Goal: Task Accomplishment & Management: Use online tool/utility

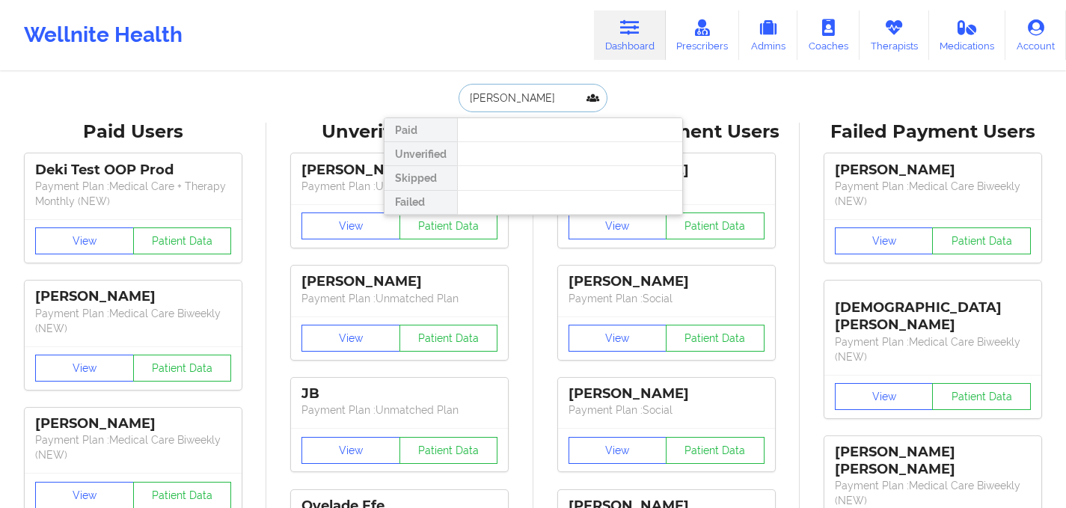
drag, startPoint x: 559, startPoint y: 101, endPoint x: 290, endPoint y: 56, distance: 272.3
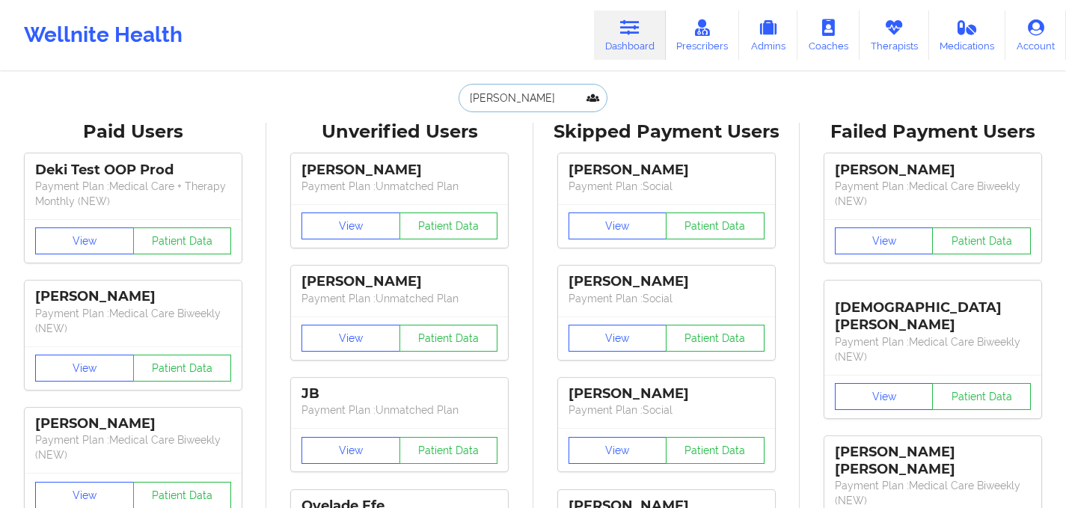
paste input "[EMAIL_ADDRESS][DOMAIN_NAME]"
type input "[EMAIL_ADDRESS][DOMAIN_NAME]"
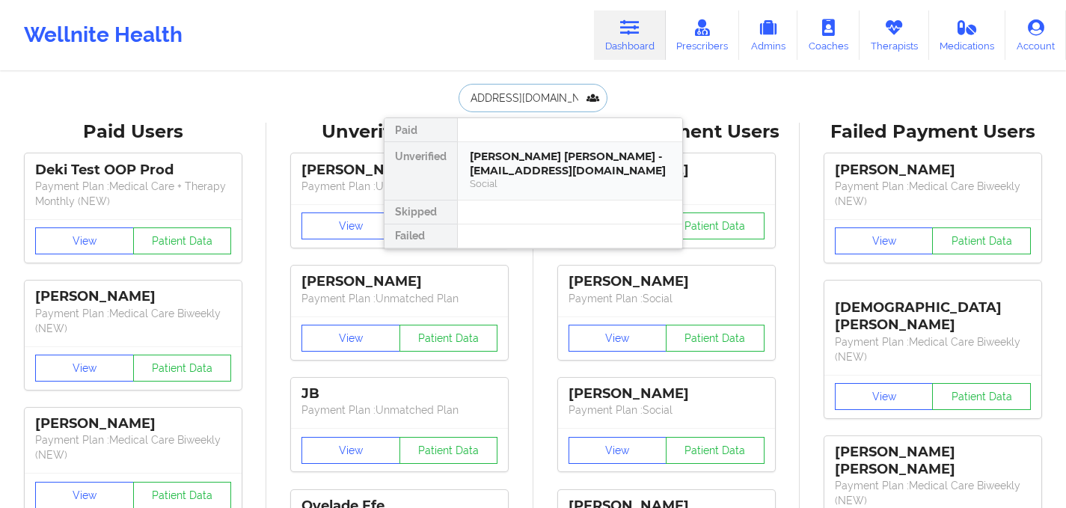
click at [528, 162] on div "[PERSON_NAME] [PERSON_NAME] - [EMAIL_ADDRESS][DOMAIN_NAME]" at bounding box center [570, 164] width 200 height 28
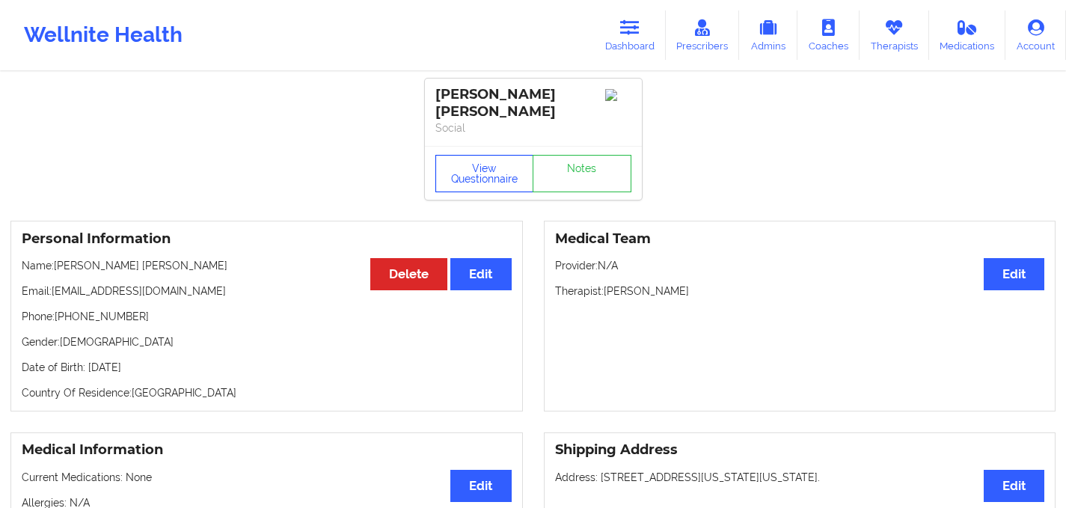
click at [510, 164] on button "View Questionnaire" at bounding box center [484, 173] width 99 height 37
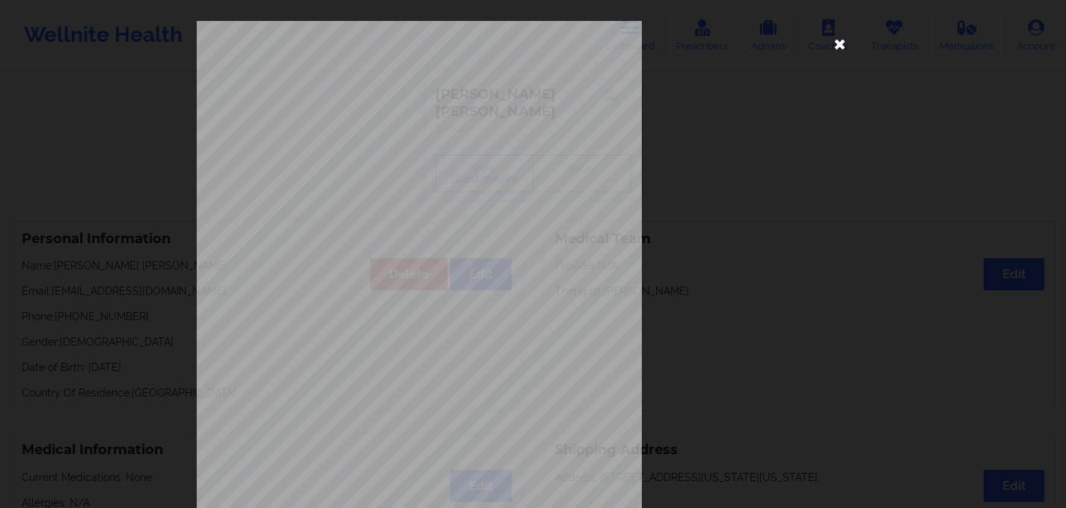
click at [833, 50] on icon at bounding box center [840, 43] width 24 height 24
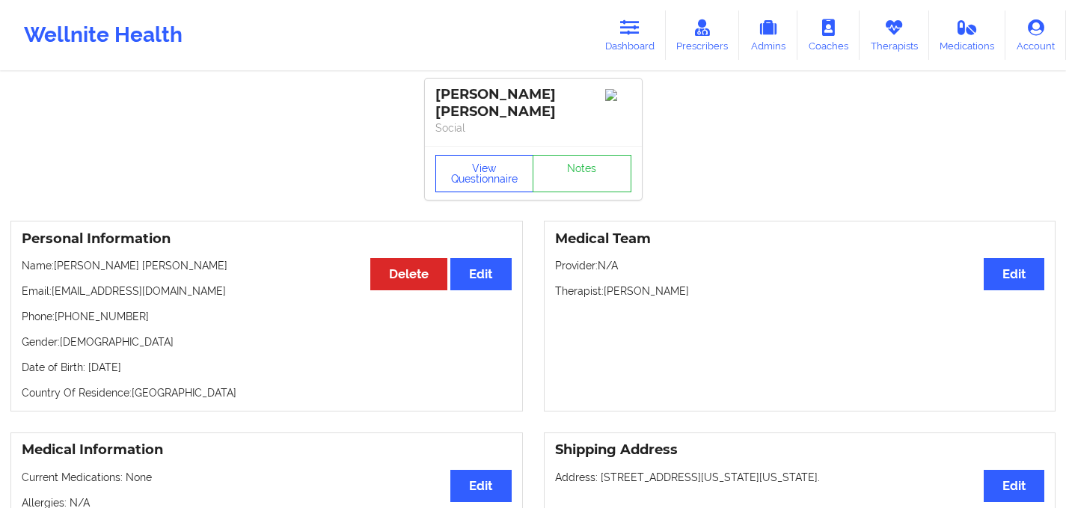
click at [507, 174] on button "View Questionnaire" at bounding box center [484, 173] width 99 height 37
click at [578, 161] on link "Notes" at bounding box center [582, 173] width 99 height 37
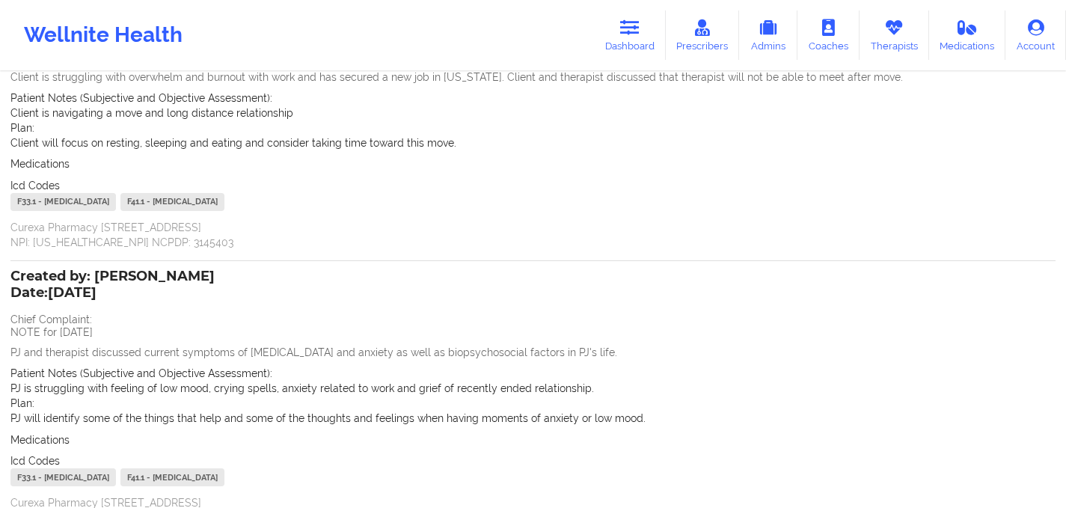
scroll to position [291, 0]
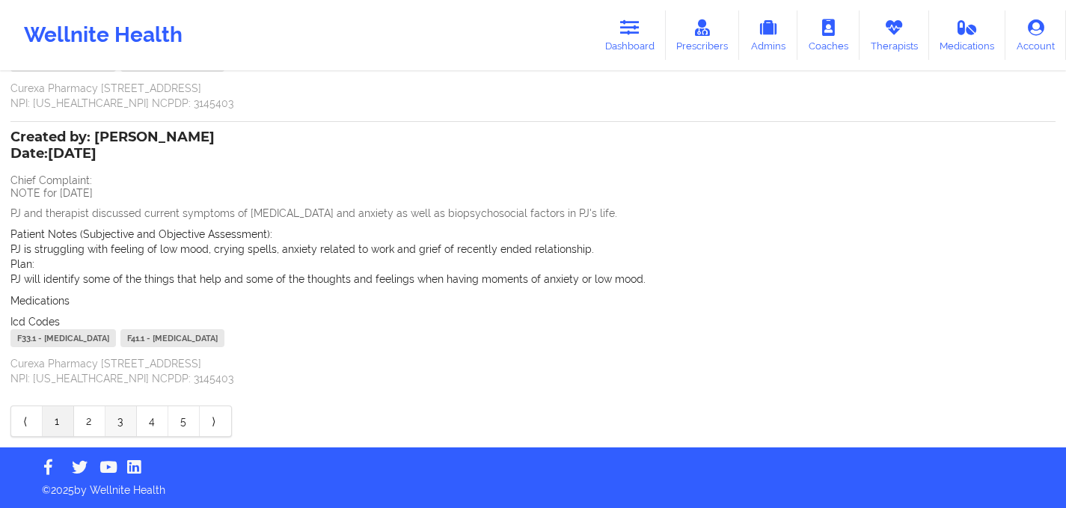
click at [132, 410] on link "3" at bounding box center [120, 421] width 31 height 30
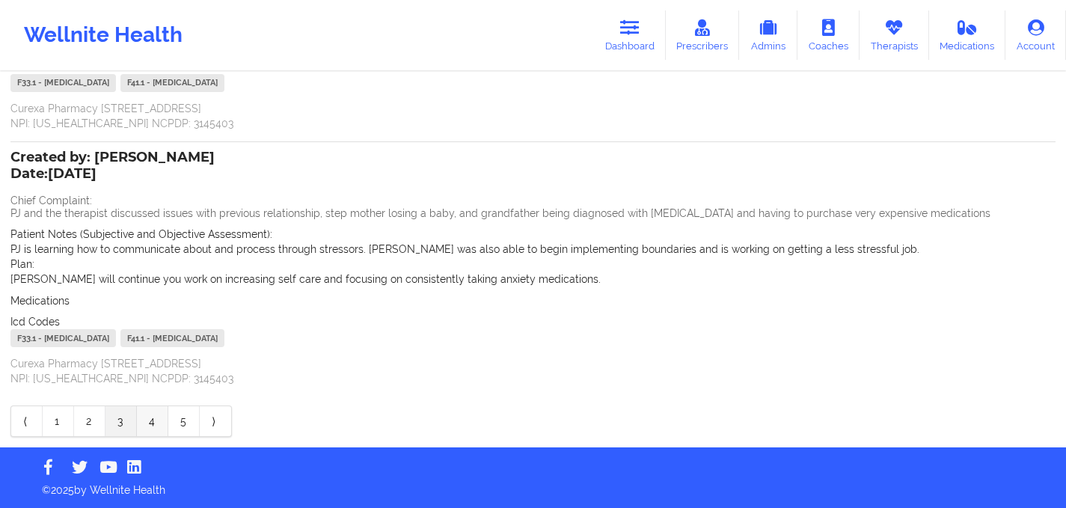
click at [147, 417] on link "4" at bounding box center [152, 421] width 31 height 30
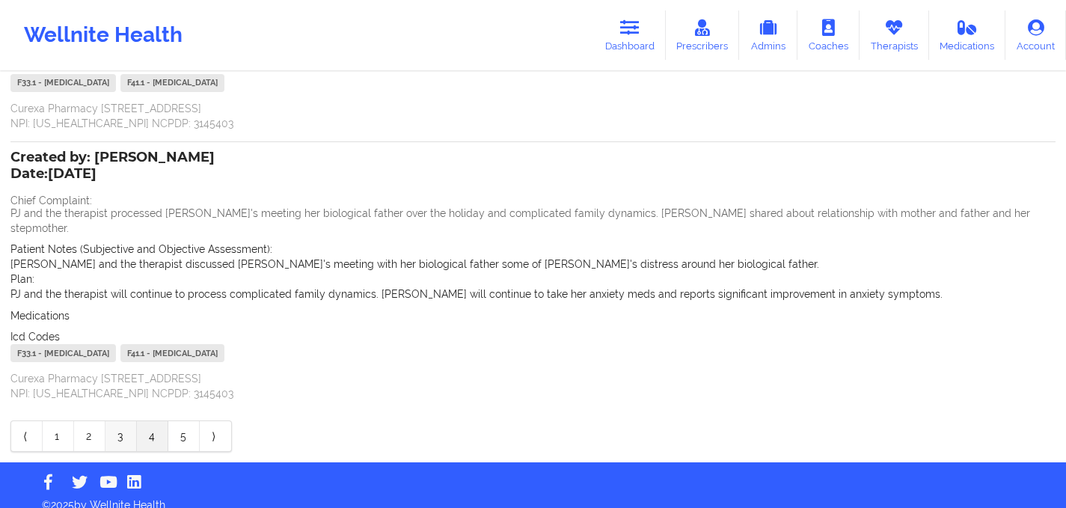
click at [121, 426] on link "3" at bounding box center [120, 436] width 31 height 30
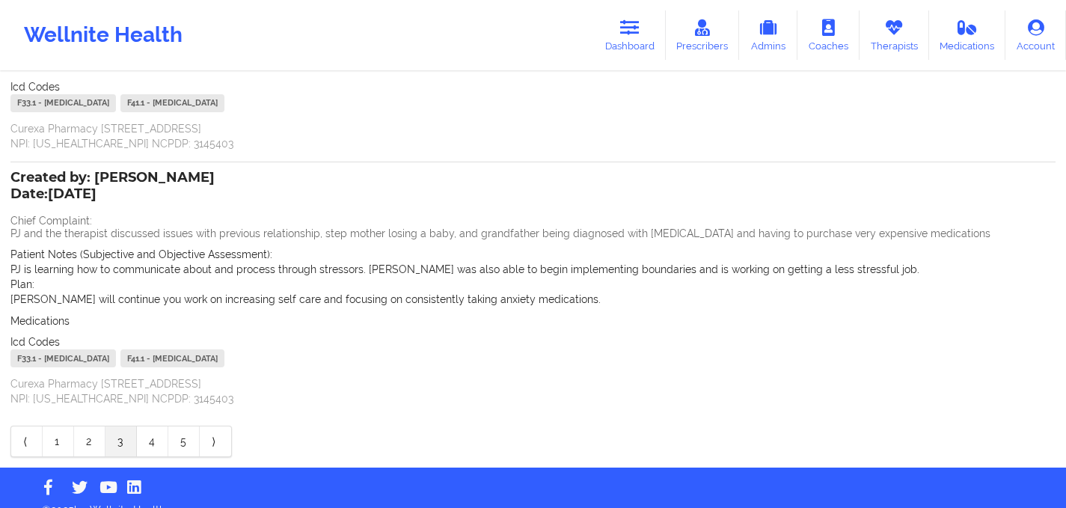
scroll to position [291, 0]
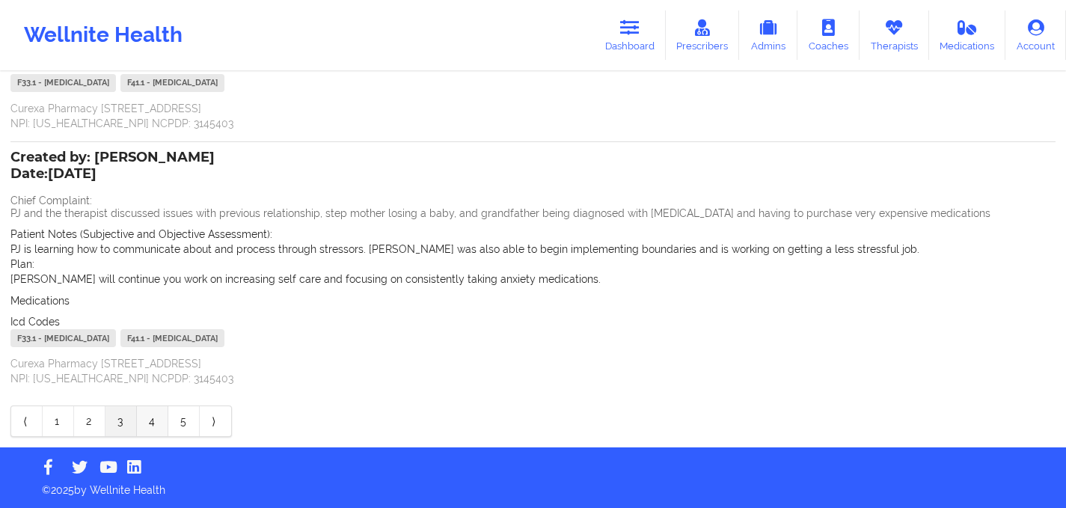
click at [159, 420] on link "4" at bounding box center [152, 421] width 31 height 30
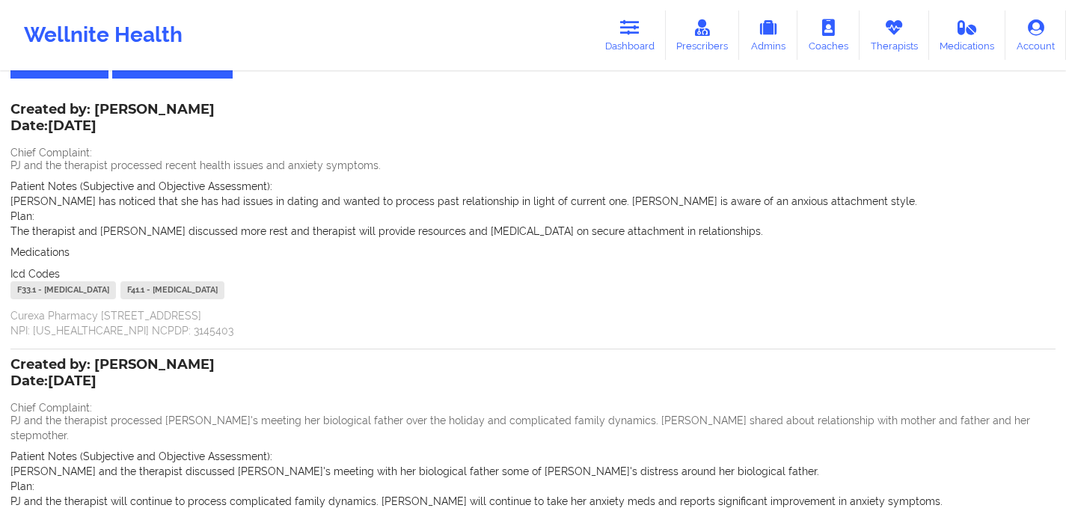
scroll to position [69, 0]
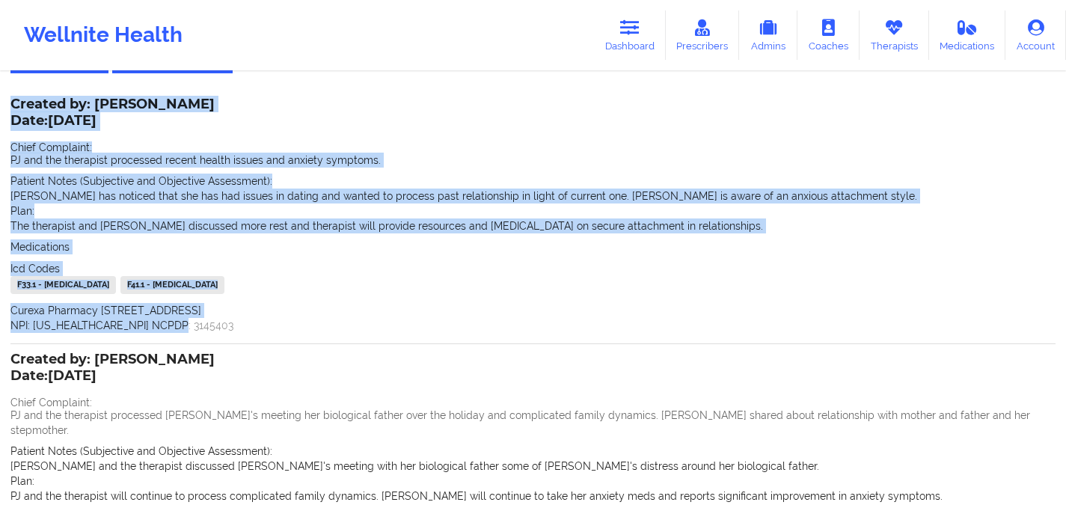
drag, startPoint x: 10, startPoint y: 96, endPoint x: 449, endPoint y: 336, distance: 500.5
click at [449, 336] on div "Created by: [PERSON_NAME] Date: [DATE] Chief Complaint: PJ and the therapist pr…" at bounding box center [532, 221] width 1045 height 244
copy div "Created by: [PERSON_NAME] Date: [DATE] Chief Complaint: PJ and the therapist pr…"
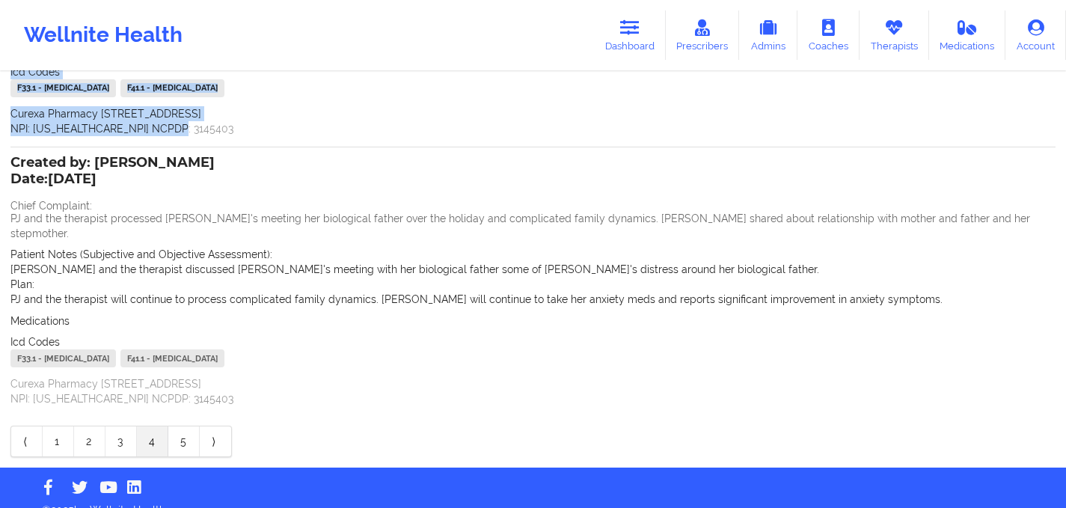
scroll to position [271, 0]
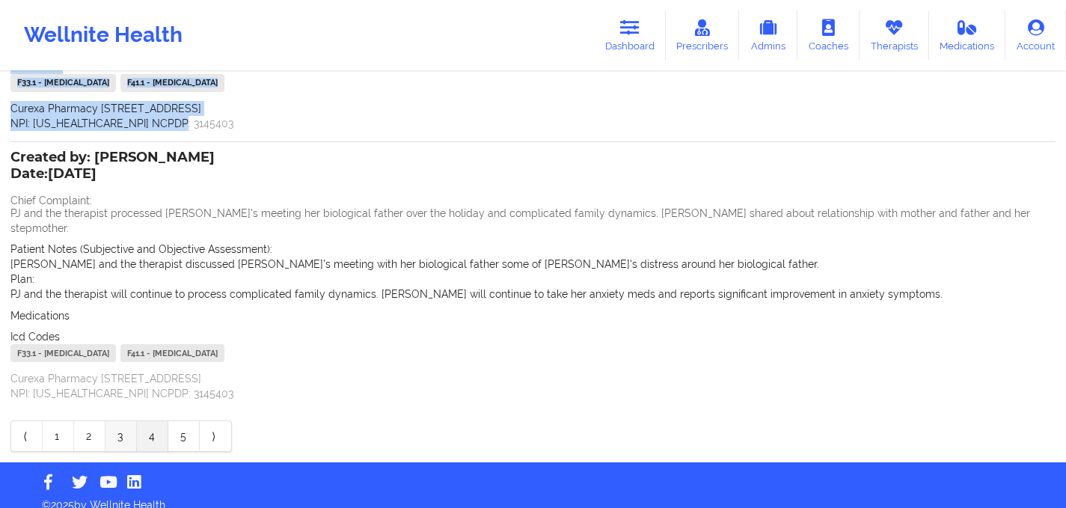
click at [126, 423] on link "3" at bounding box center [120, 436] width 31 height 30
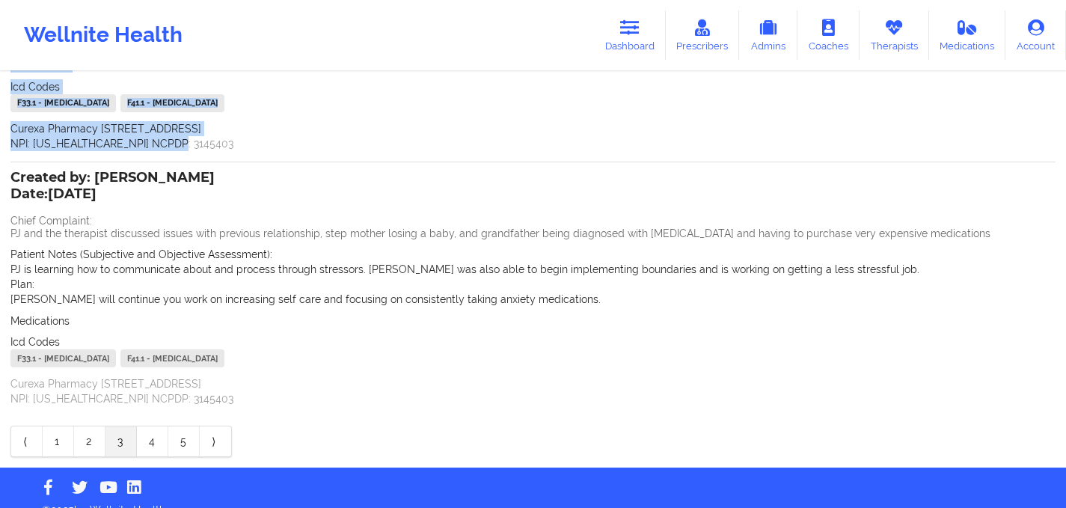
scroll to position [291, 0]
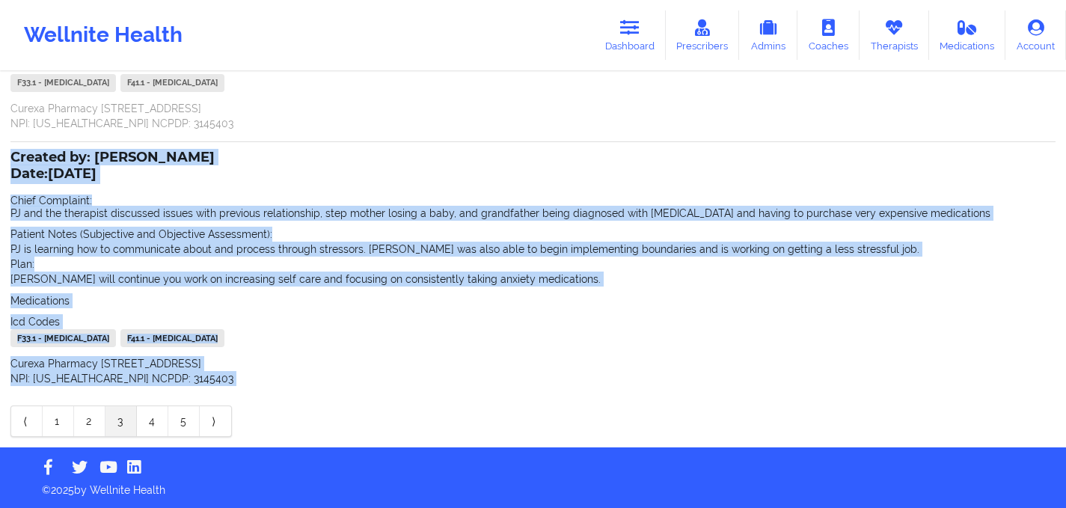
drag, startPoint x: 13, startPoint y: 156, endPoint x: 417, endPoint y: 396, distance: 469.9
click at [417, 396] on div "Created by: [PERSON_NAME] Date: [DATE] Chief Complaint: Note for 3/1 PJ and the…" at bounding box center [532, 157] width 1045 height 560
copy div "Created by: [PERSON_NAME] Date: [DATE] Chief Complaint: PJ and the therapist di…"
click at [94, 420] on link "2" at bounding box center [89, 421] width 31 height 30
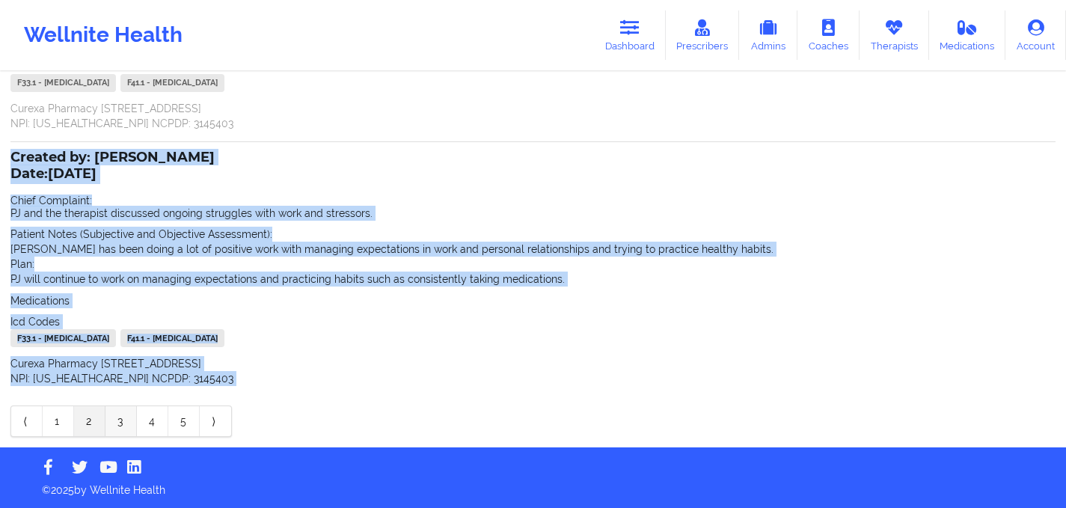
click at [109, 425] on link "3" at bounding box center [120, 421] width 31 height 30
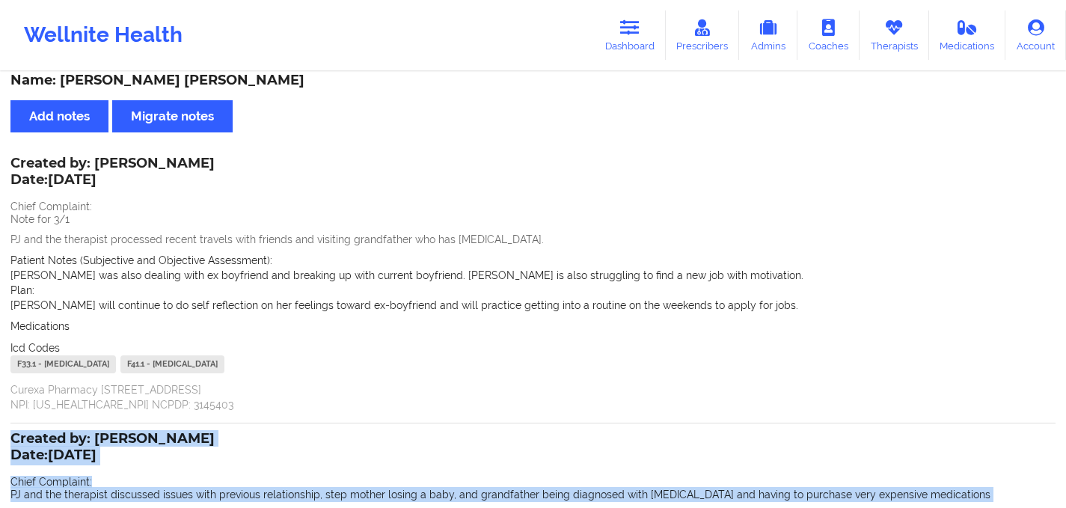
scroll to position [13, 0]
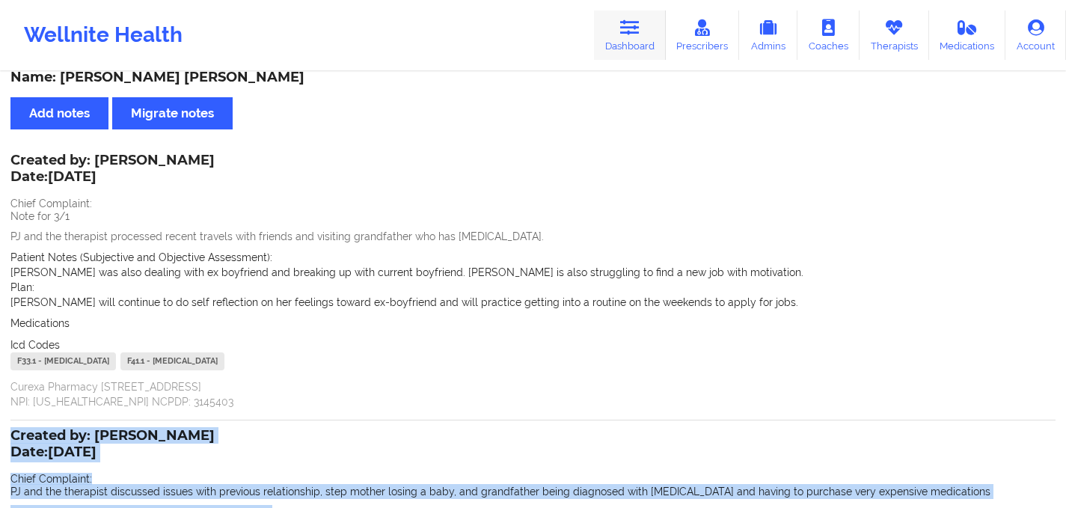
click at [634, 31] on icon at bounding box center [629, 27] width 19 height 16
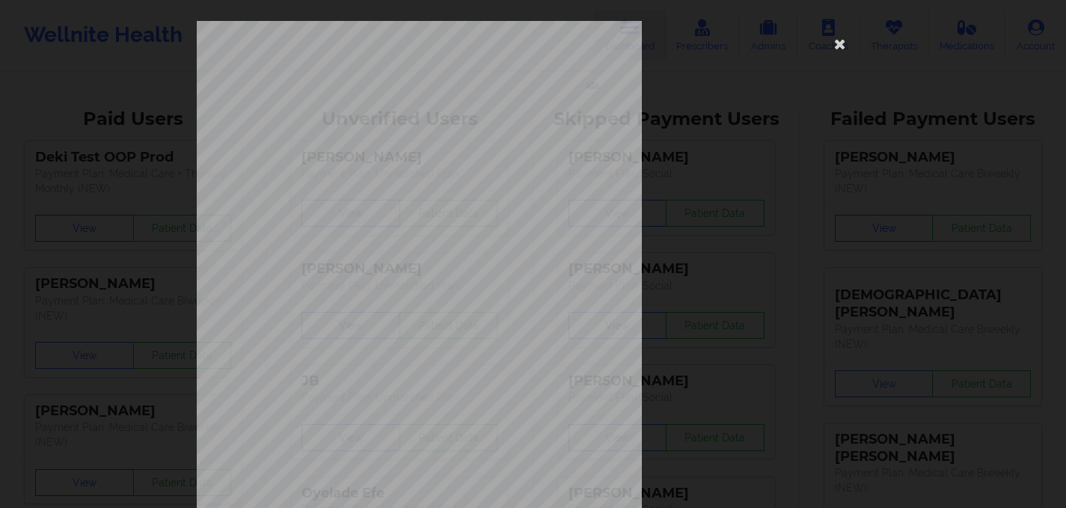
click at [747, 123] on div "[STREET_ADDRESS] What state do you live in ? [US_STATE] Full Name [PERSON_NAME]…" at bounding box center [533, 336] width 673 height 630
click at [836, 46] on icon at bounding box center [840, 43] width 24 height 24
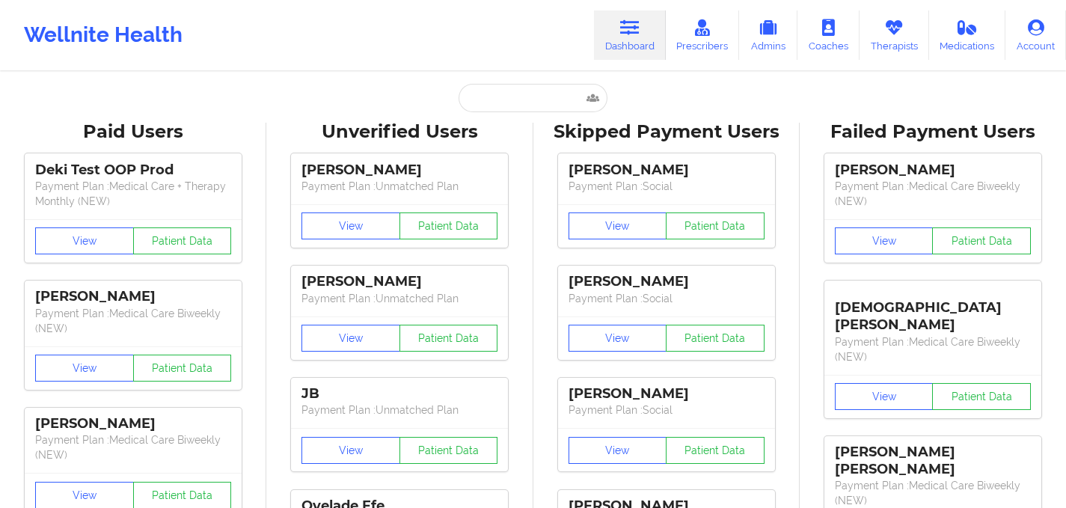
click at [488, 105] on input "text" at bounding box center [533, 98] width 148 height 28
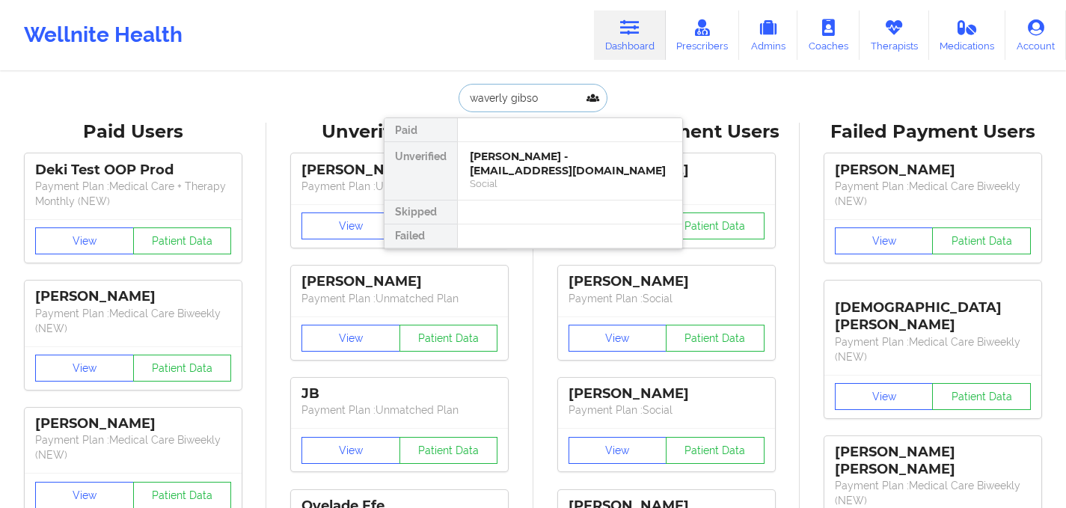
type input "[PERSON_NAME]"
click at [551, 165] on div "[PERSON_NAME] - [EMAIL_ADDRESS][DOMAIN_NAME]" at bounding box center [570, 164] width 200 height 28
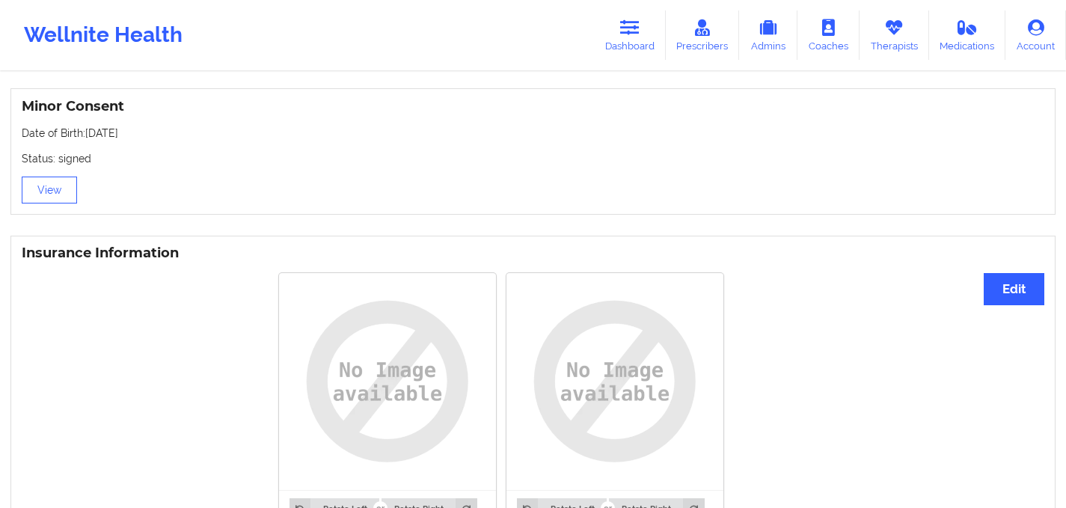
scroll to position [1059, 0]
